Goal: Task Accomplishment & Management: Use online tool/utility

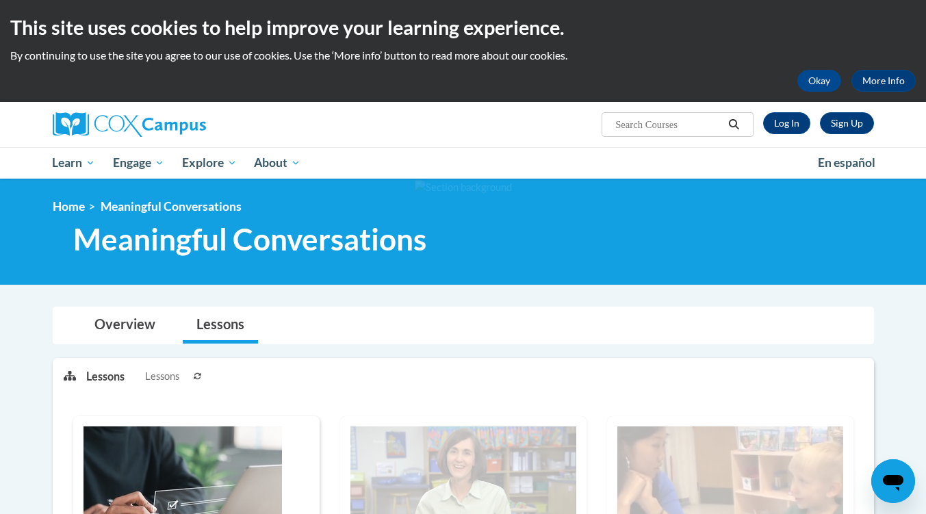
click at [581, 261] on div "<en>My Learning</en><fr>New fr_My Learning</fr><it>New it_My Learning</it><de>N…" at bounding box center [463, 231] width 863 height 65
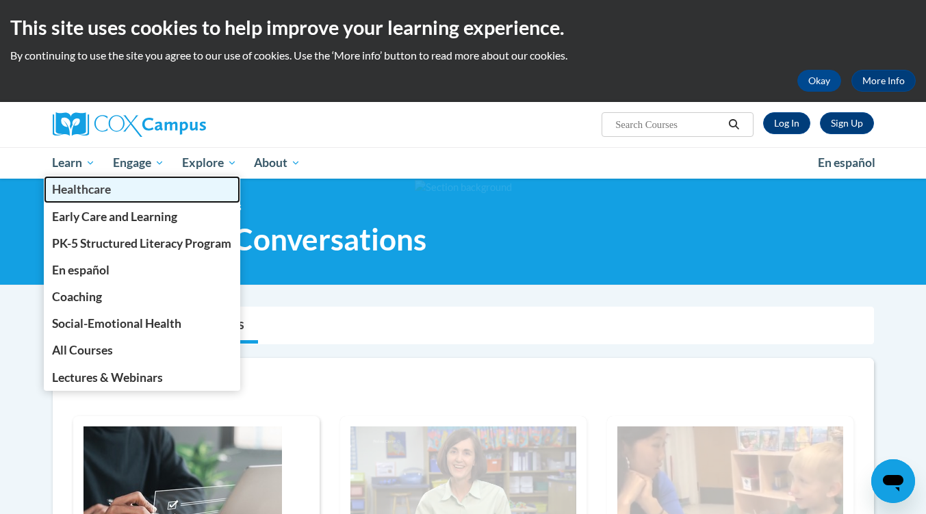
click at [78, 178] on link "Healthcare" at bounding box center [142, 189] width 197 height 27
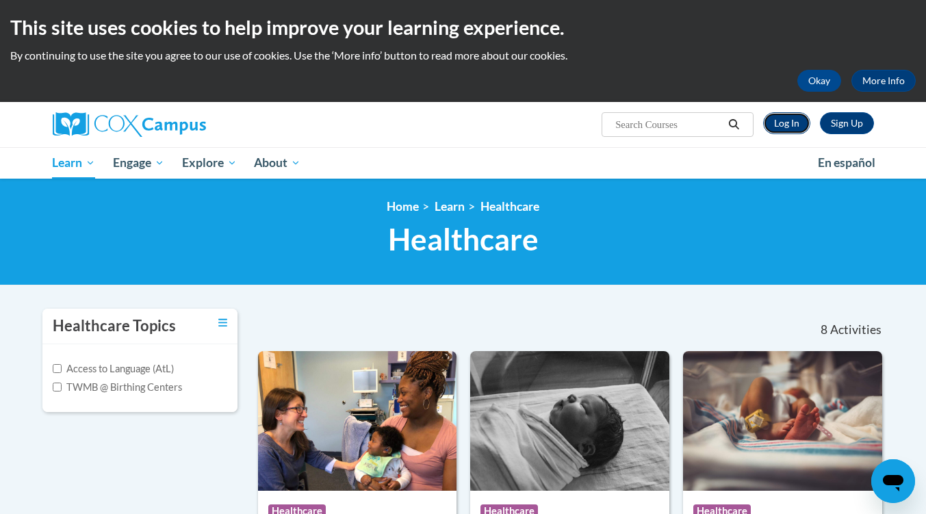
click at [790, 127] on link "Log In" at bounding box center [786, 123] width 47 height 22
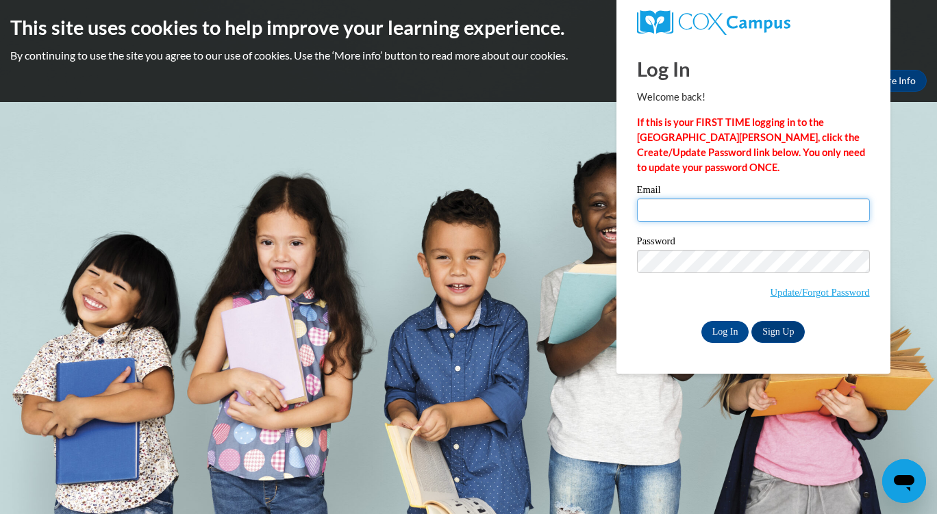
click at [798, 210] on input "Email" at bounding box center [753, 210] width 233 height 23
type input "LitishaHutchinson@gmail.com"
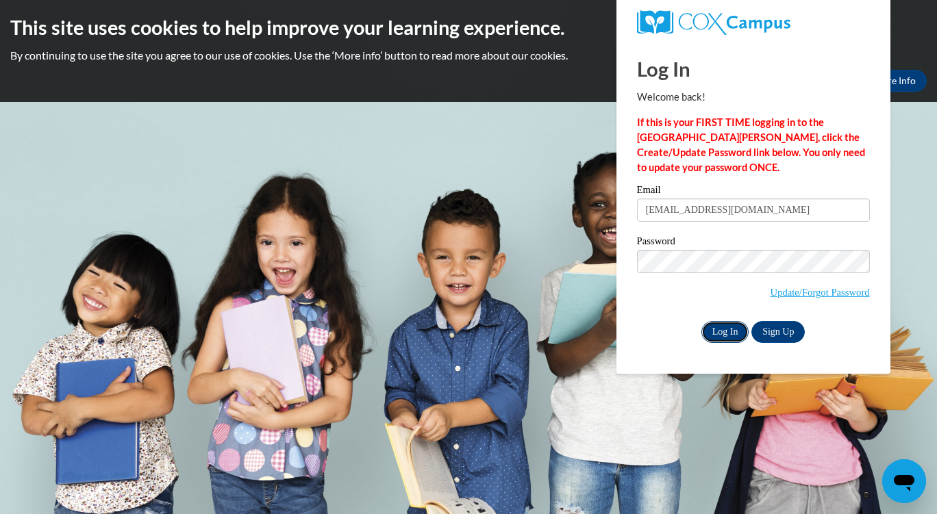
click at [733, 328] on input "Log In" at bounding box center [725, 332] width 48 height 22
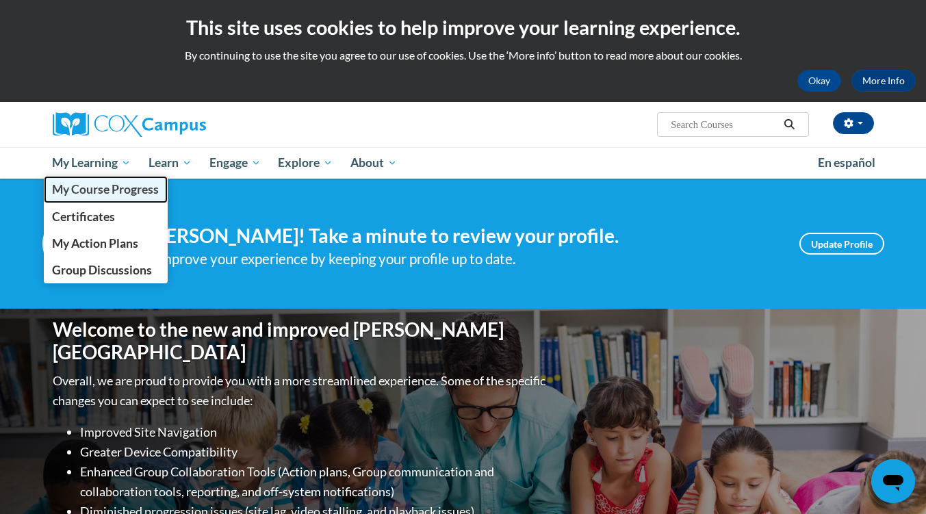
click at [116, 183] on span "My Course Progress" at bounding box center [105, 189] width 107 height 14
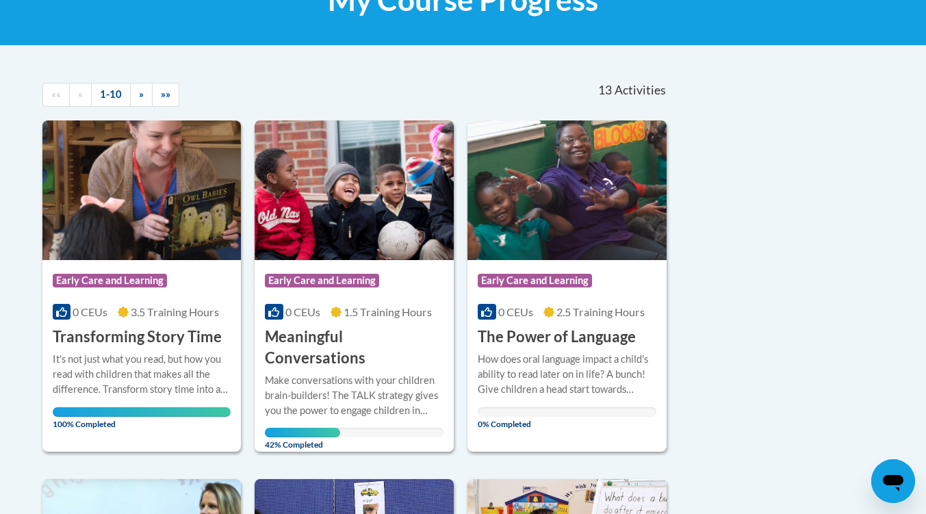
scroll to position [241, 0]
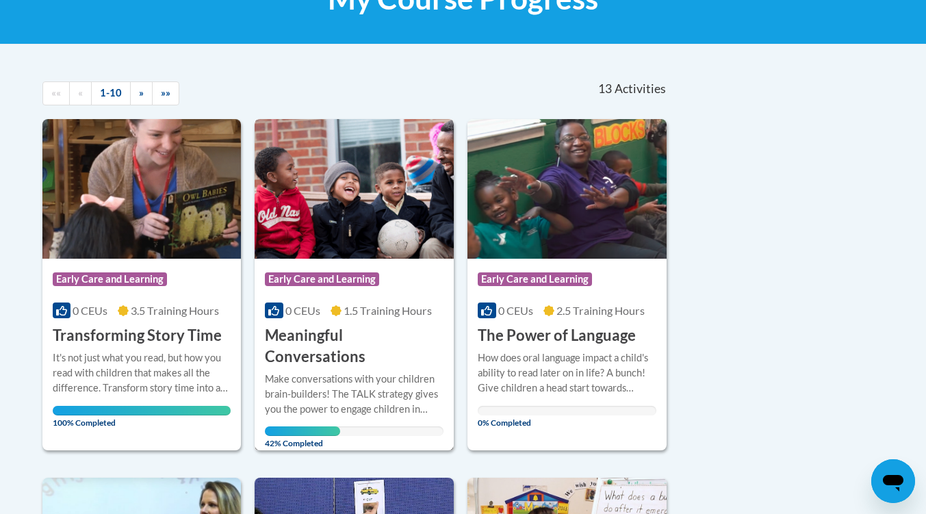
click at [358, 246] on img at bounding box center [354, 189] width 199 height 140
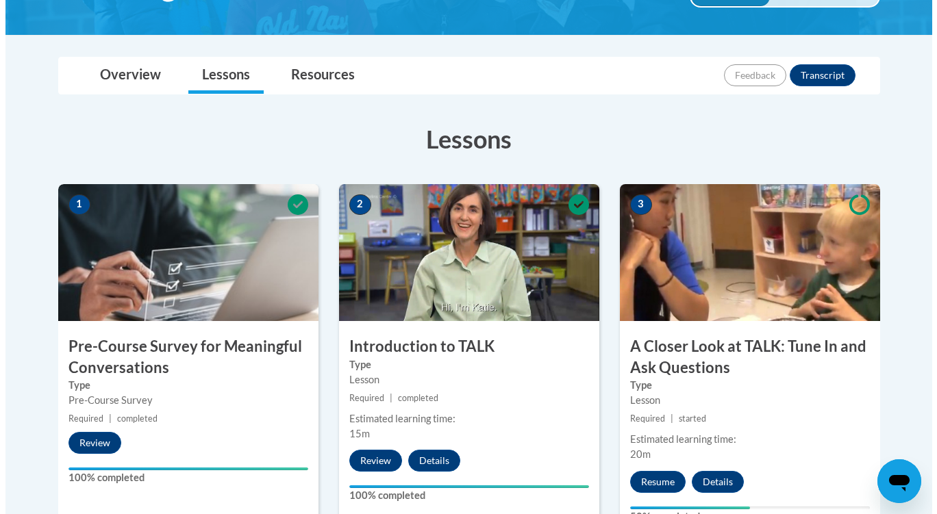
scroll to position [371, 0]
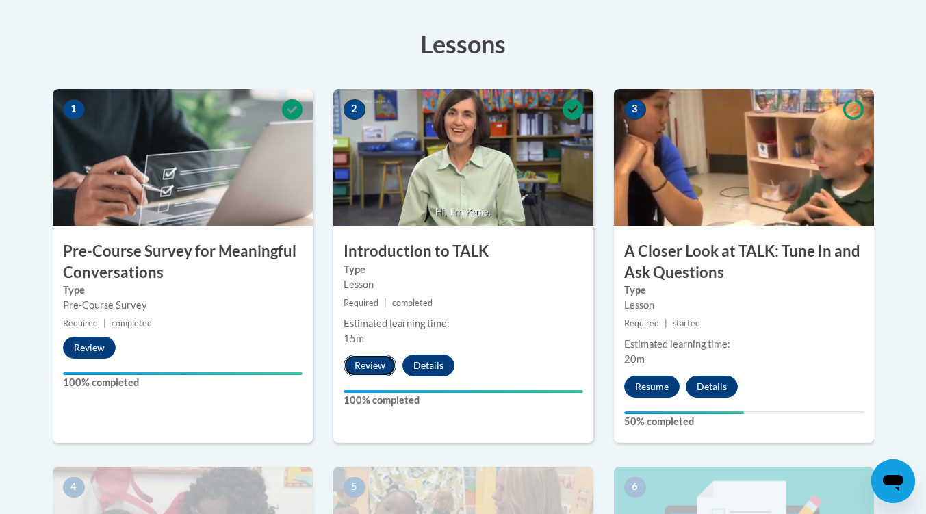
click at [376, 364] on button "Review" at bounding box center [370, 366] width 53 height 22
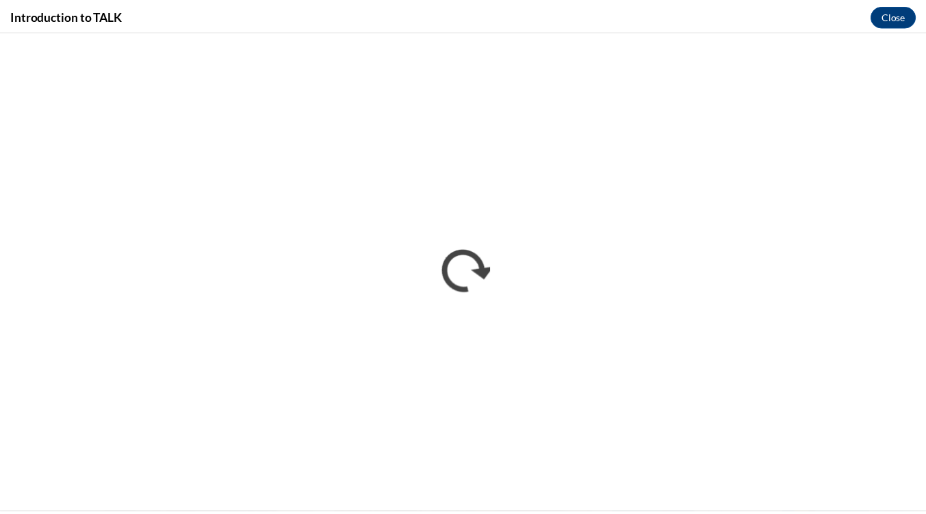
scroll to position [0, 0]
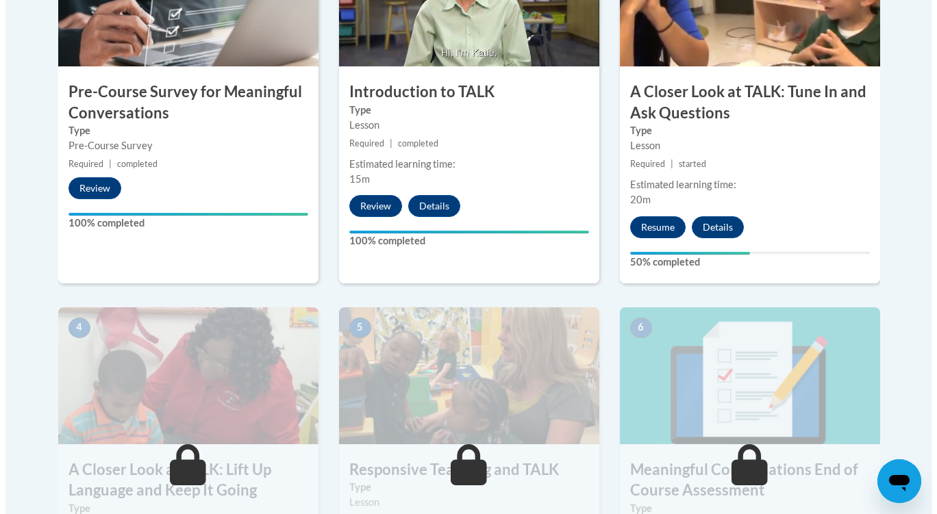
scroll to position [532, 0]
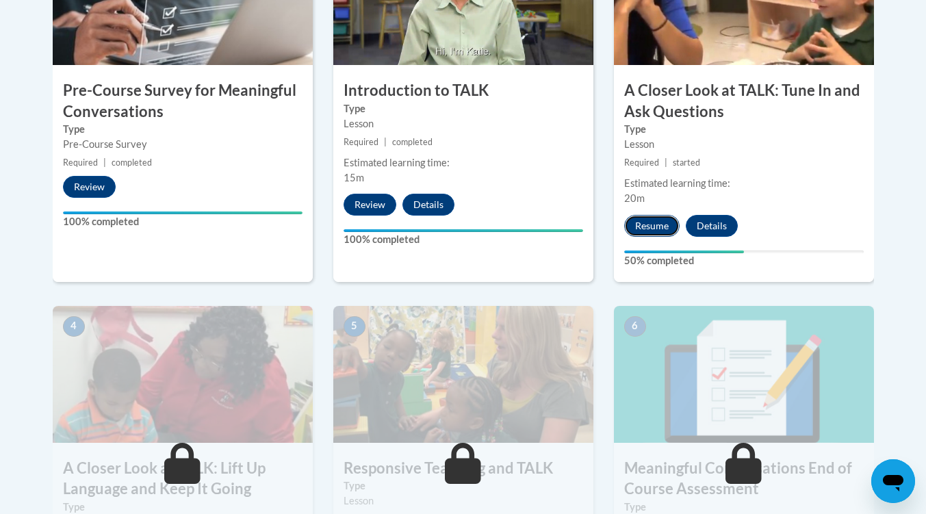
click at [650, 225] on button "Resume" at bounding box center [651, 226] width 55 height 22
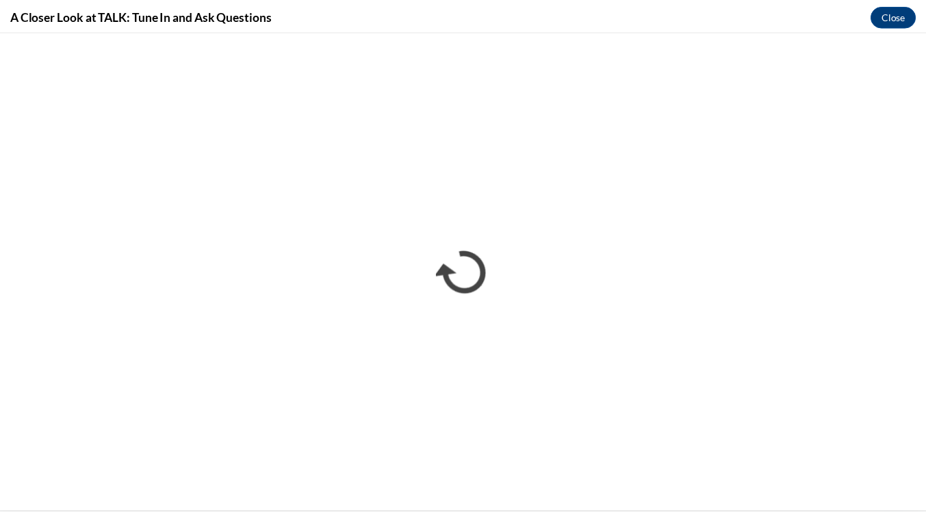
scroll to position [0, 0]
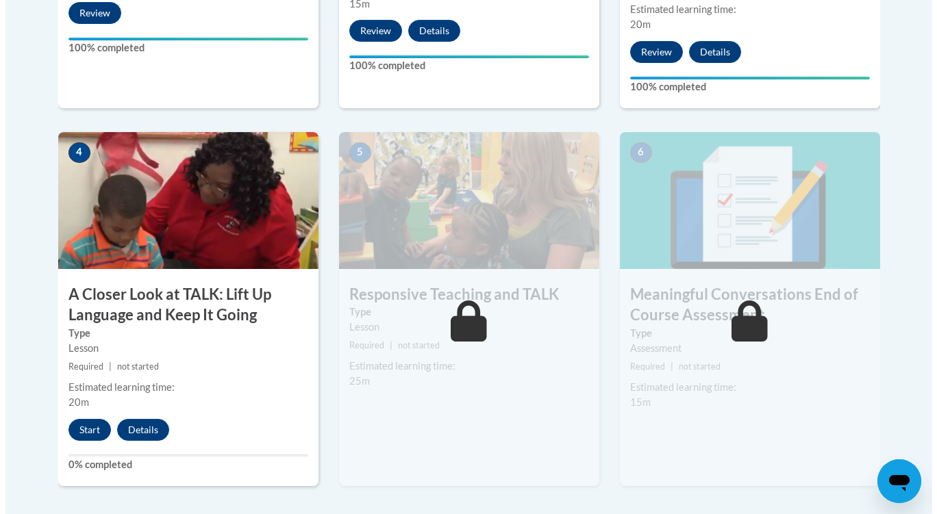
scroll to position [705, 0]
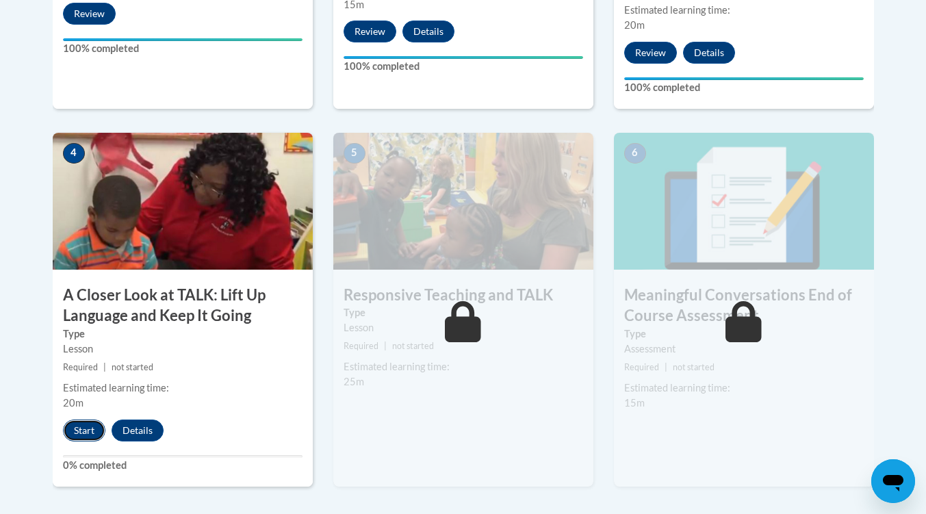
click at [77, 439] on button "Start" at bounding box center [84, 431] width 42 height 22
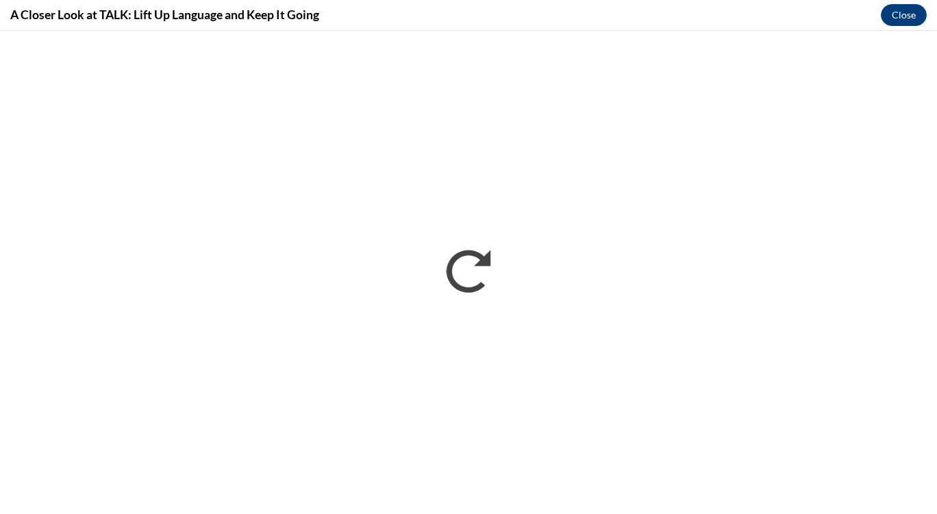
scroll to position [0, 0]
